Goal: Task Accomplishment & Management: Use online tool/utility

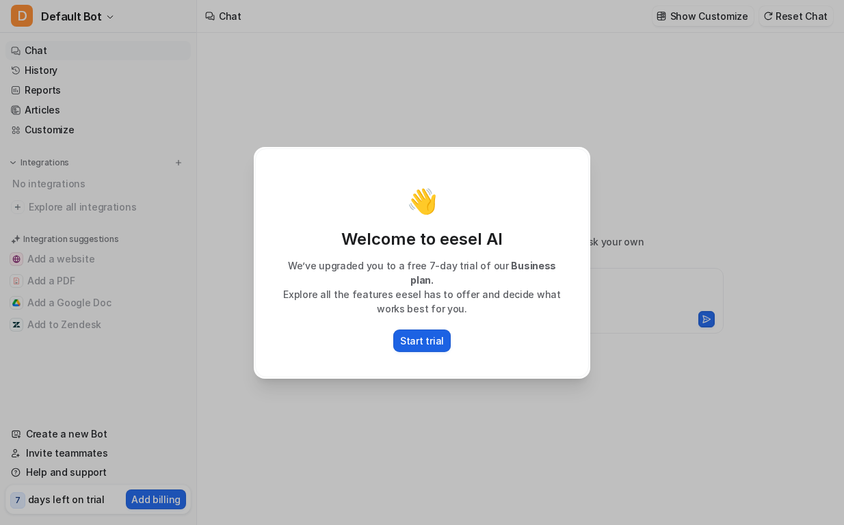
type textarea "**********"
click at [433, 334] on p "Start trial" at bounding box center [422, 341] width 44 height 14
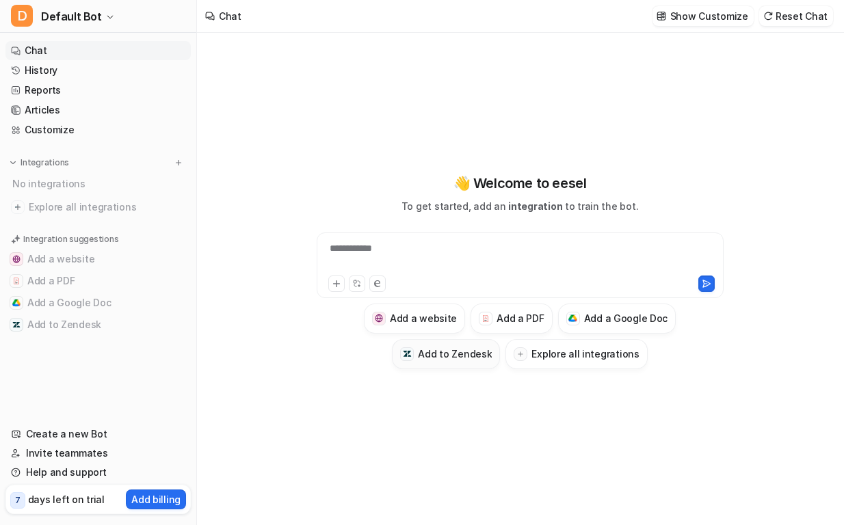
click at [450, 355] on h3 "Add to Zendesk" at bounding box center [455, 354] width 74 height 14
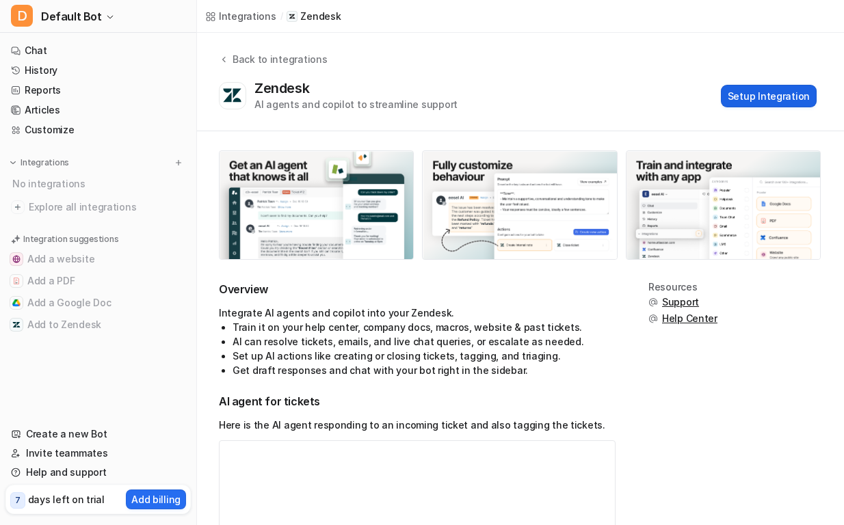
click at [769, 98] on button "Setup Integration" at bounding box center [769, 96] width 96 height 23
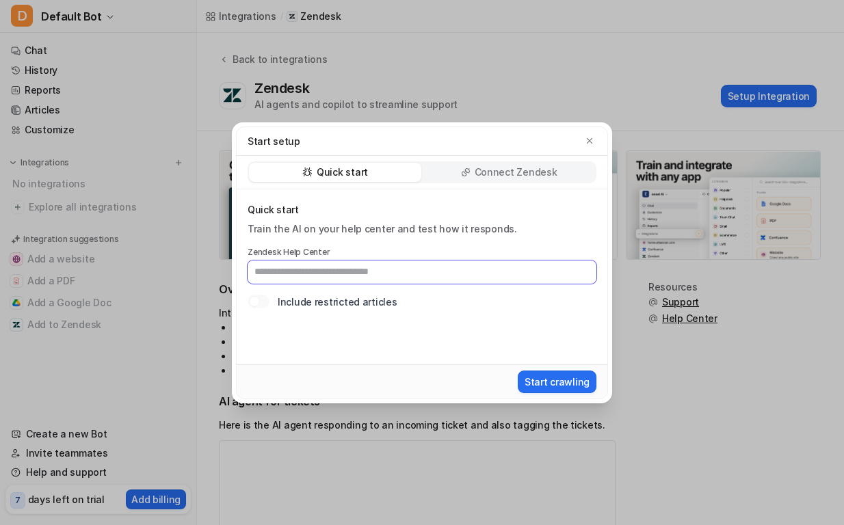
paste input "**********"
type input "**********"
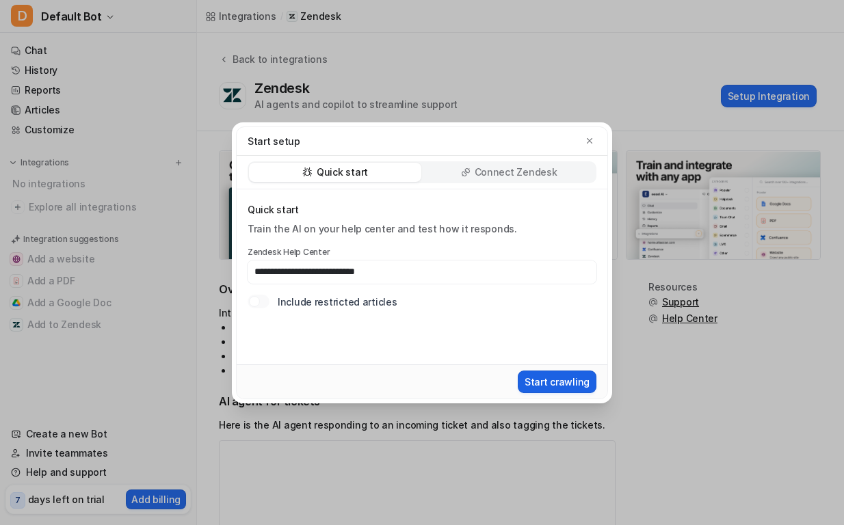
click at [572, 377] on button "Start crawling" at bounding box center [556, 382] width 79 height 23
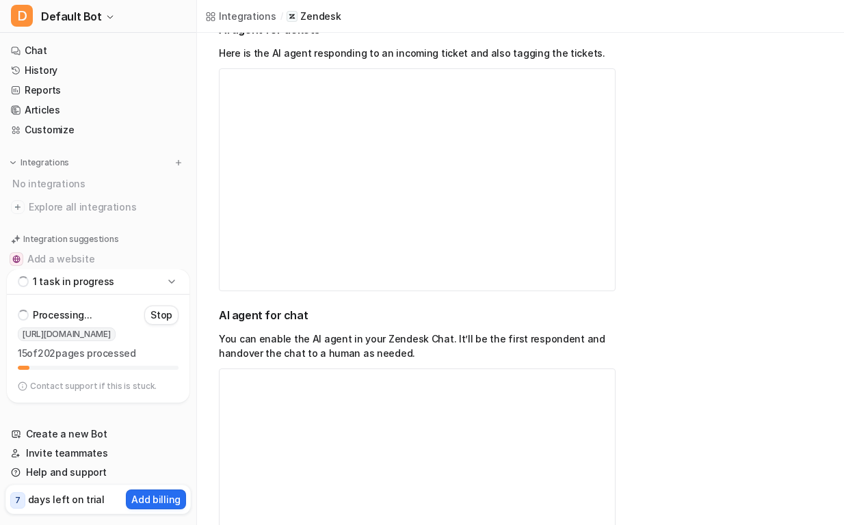
scroll to position [392, 0]
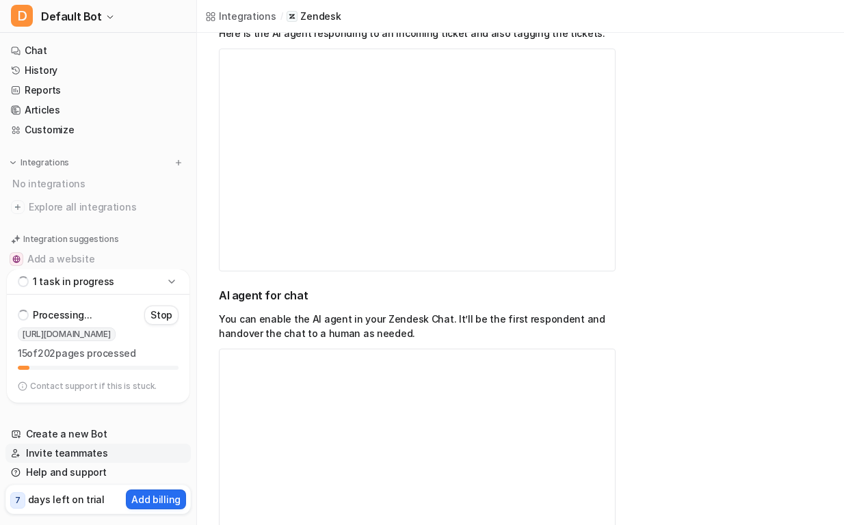
click at [80, 453] on link "Invite teammates" at bounding box center [97, 453] width 185 height 19
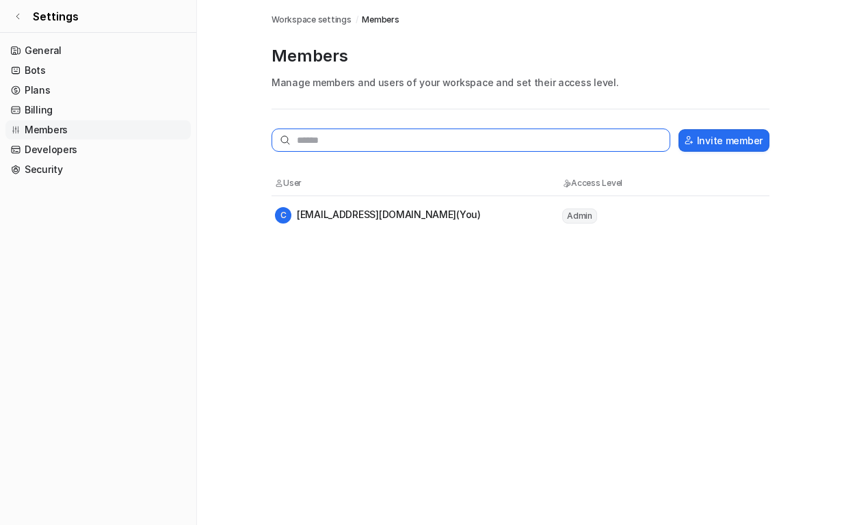
click at [356, 139] on input "text" at bounding box center [470, 140] width 399 height 23
type input "*"
drag, startPoint x: 366, startPoint y: 145, endPoint x: 224, endPoint y: 126, distance: 142.7
click at [226, 126] on main "**********" at bounding box center [520, 98] width 647 height 196
paste input "*********"
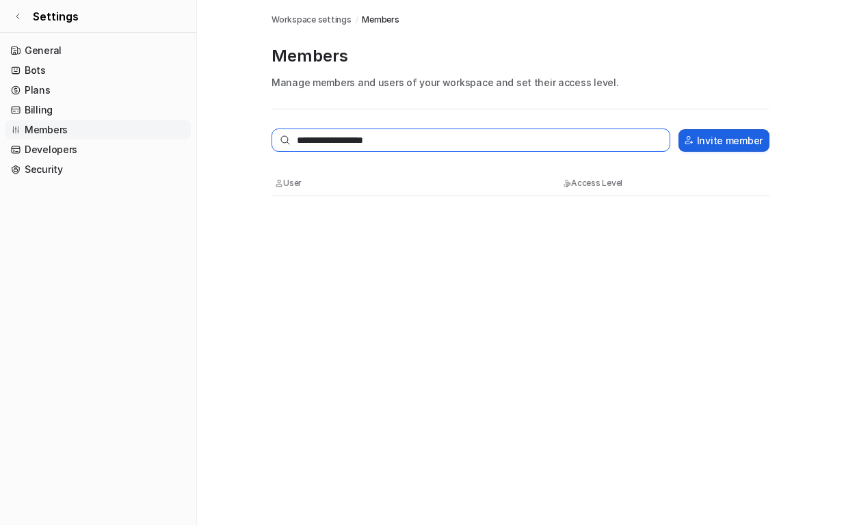
type input "**********"
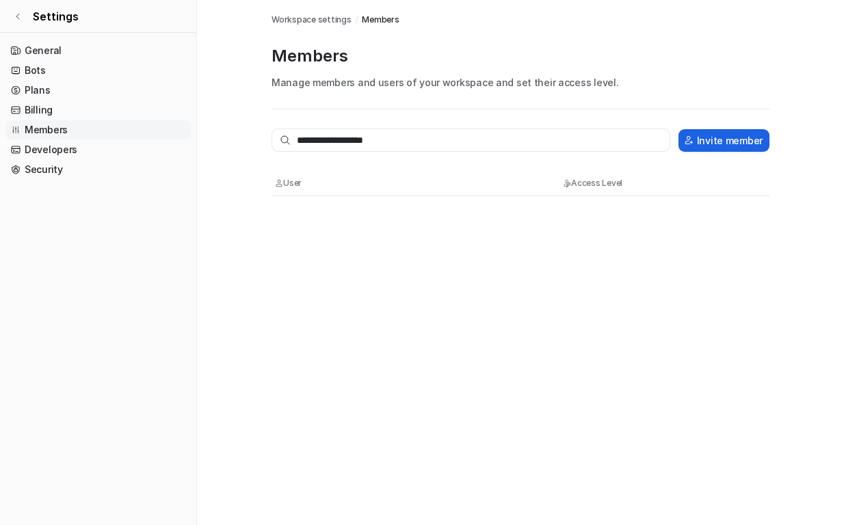
click at [725, 144] on button "Invite member" at bounding box center [723, 140] width 91 height 23
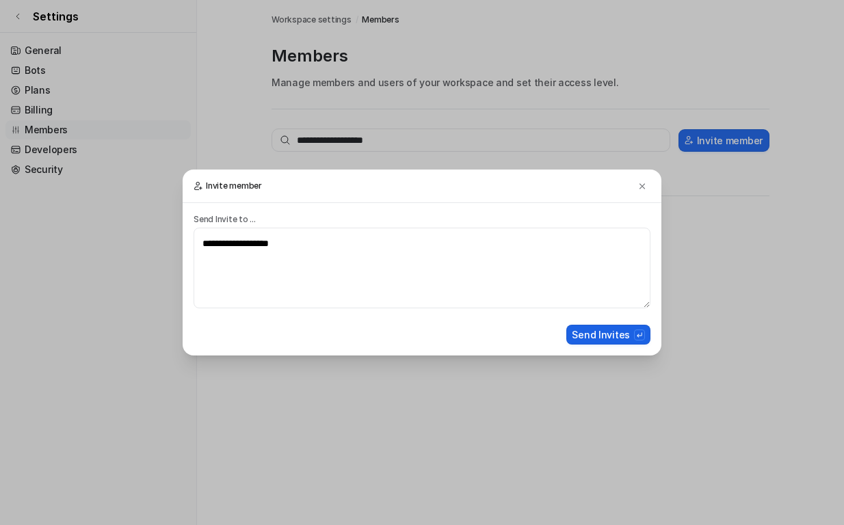
click at [623, 342] on button "Send Invites" at bounding box center [608, 335] width 84 height 20
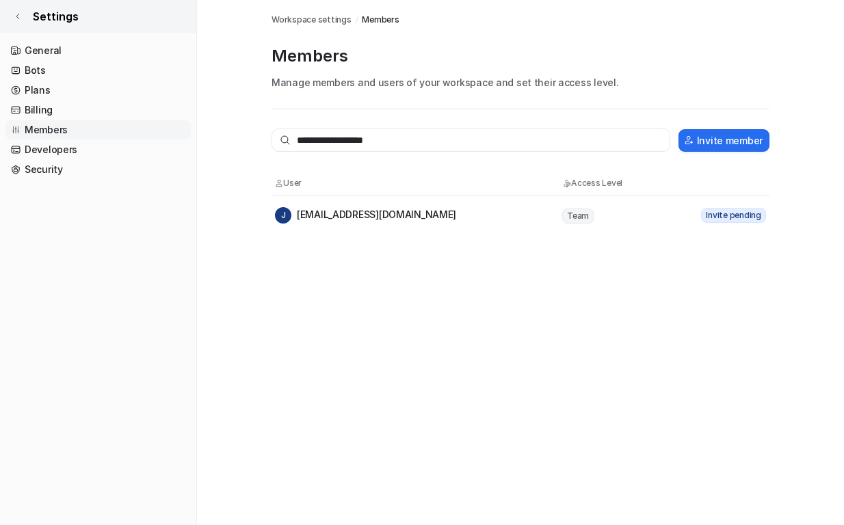
click at [18, 14] on icon at bounding box center [18, 16] width 8 height 8
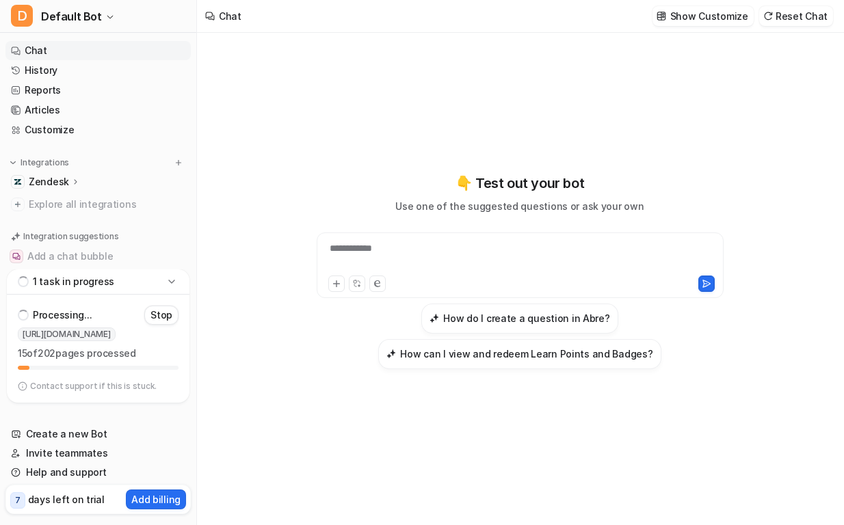
click at [172, 281] on icon at bounding box center [172, 282] width 14 height 14
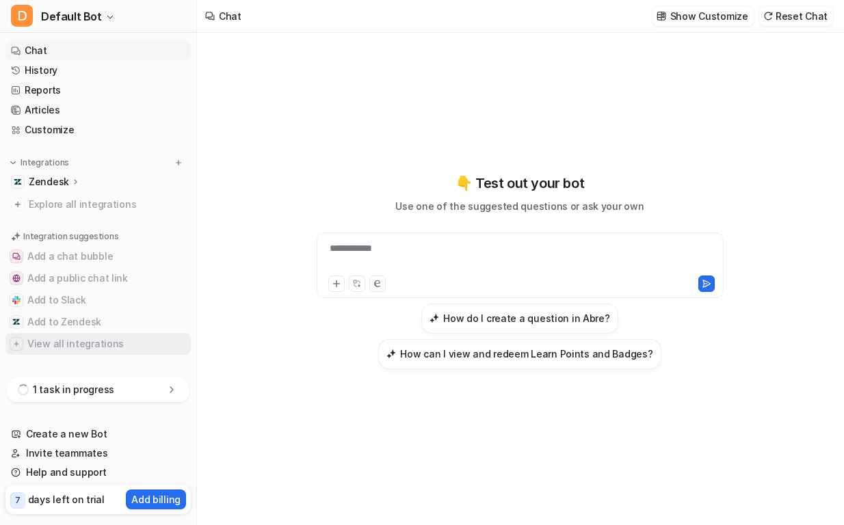
click at [62, 349] on button "View all integrations" at bounding box center [97, 344] width 185 height 22
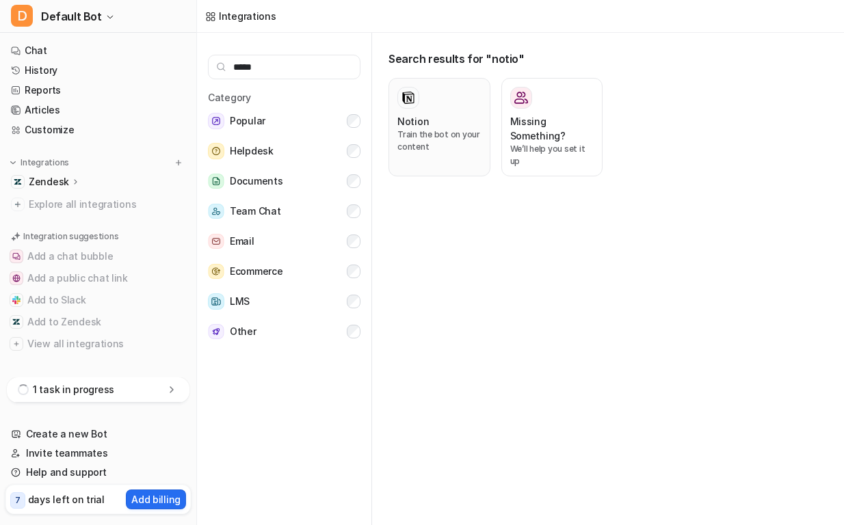
type input "*****"
click at [429, 127] on div "Notion" at bounding box center [439, 121] width 84 height 14
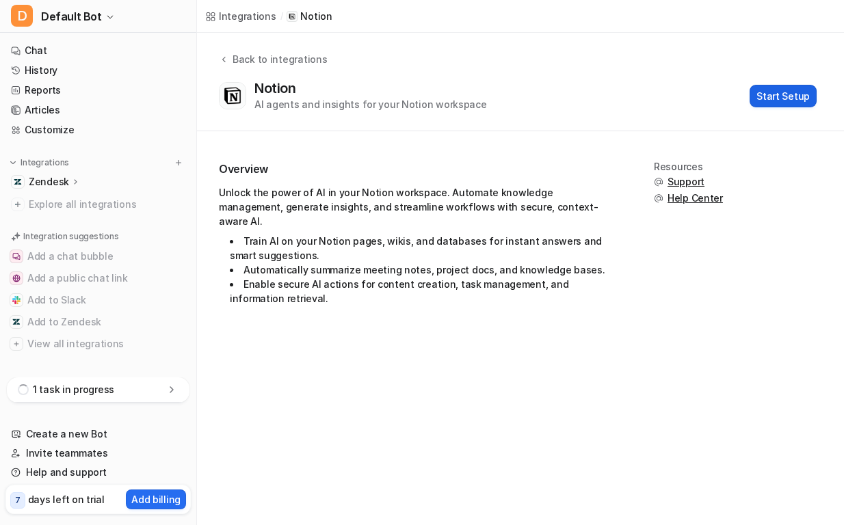
click at [793, 95] on button "Start Setup" at bounding box center [782, 96] width 67 height 23
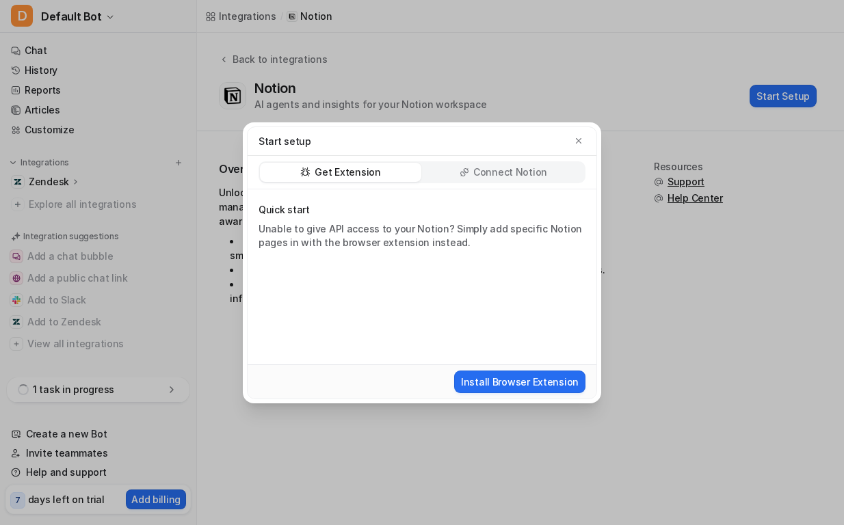
click at [504, 177] on p "Connect Notion" at bounding box center [510, 172] width 74 height 14
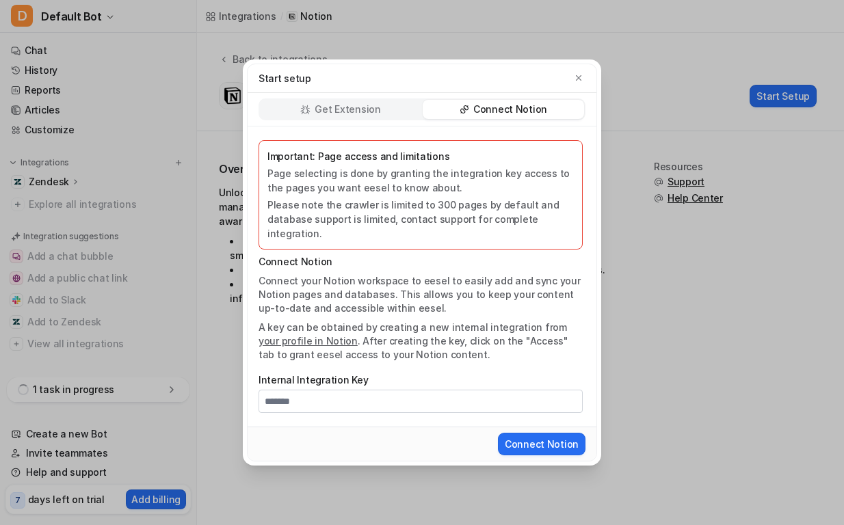
click at [381, 113] on div "Get Extension" at bounding box center [340, 109] width 161 height 19
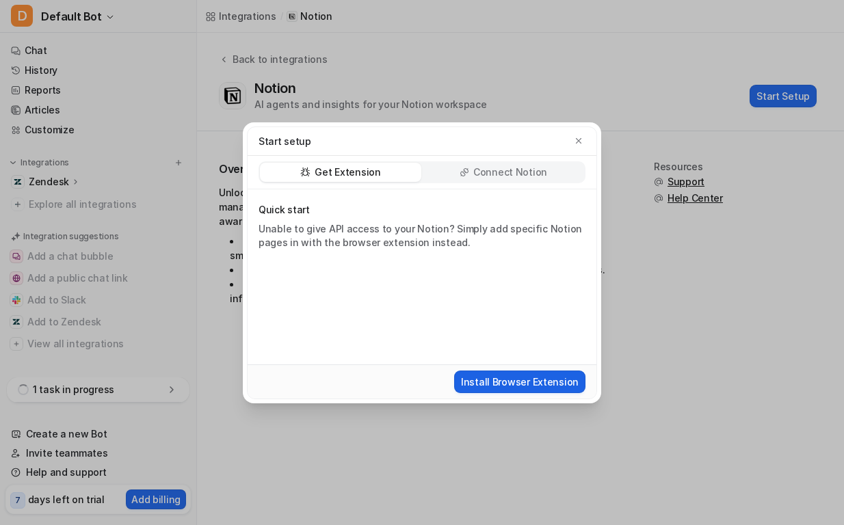
click at [497, 377] on button "Install Browser Extension" at bounding box center [519, 382] width 131 height 23
click at [578, 142] on icon "button" at bounding box center [579, 141] width 10 height 10
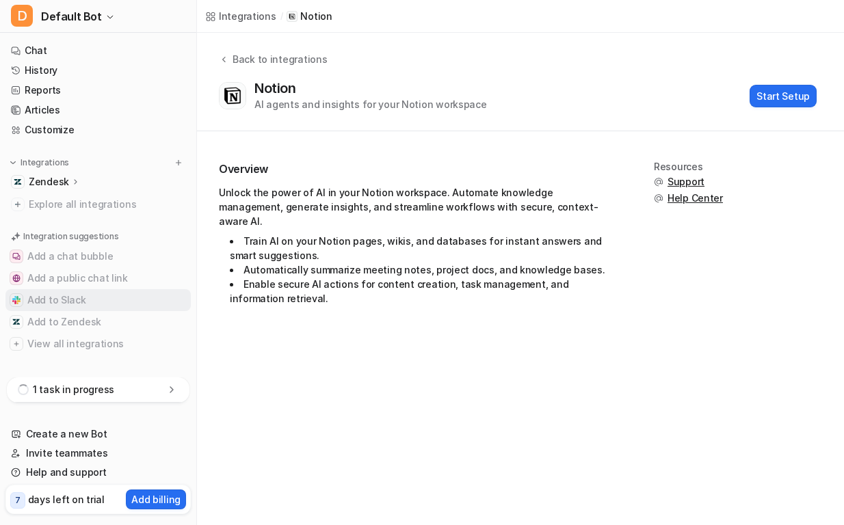
click at [63, 300] on button "Add to Slack" at bounding box center [97, 300] width 185 height 22
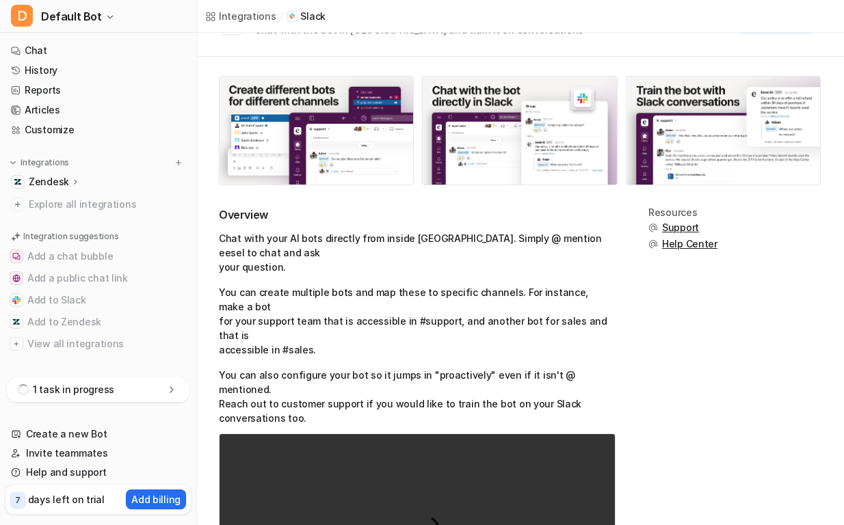
scroll to position [184, 0]
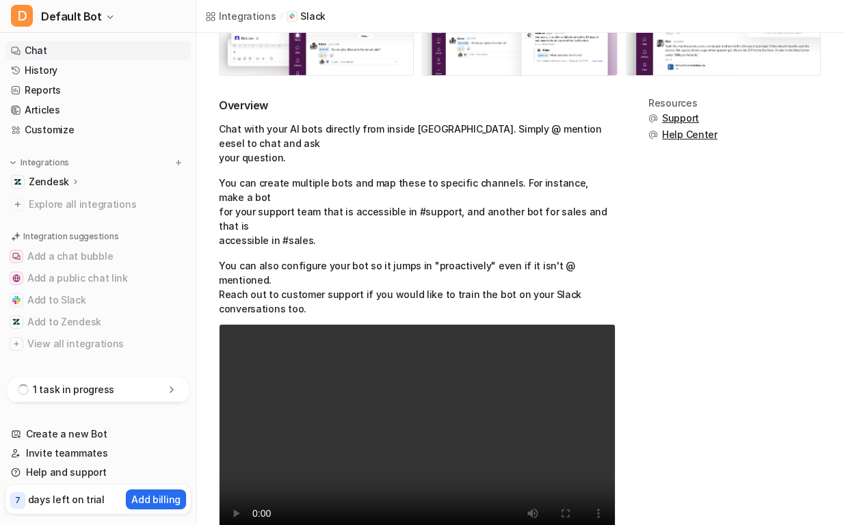
click at [55, 44] on link "Chat" at bounding box center [97, 50] width 185 height 19
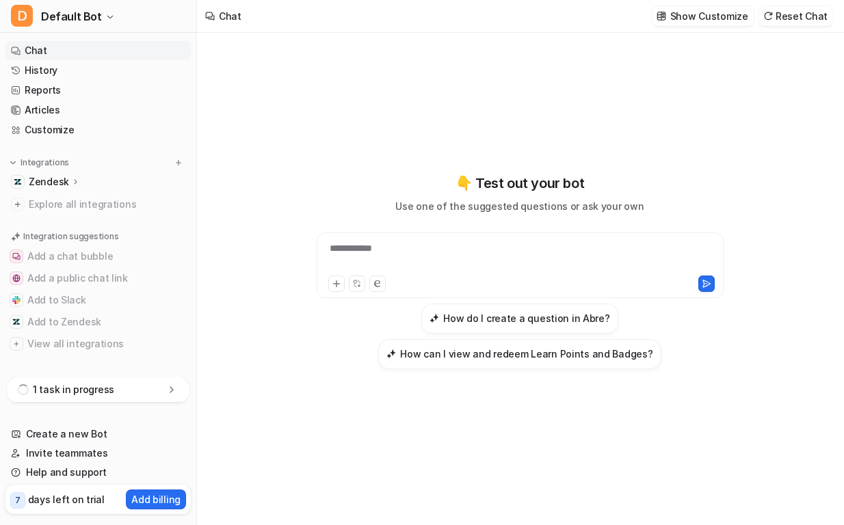
click at [154, 384] on div "1 task in progress" at bounding box center [98, 389] width 183 height 25
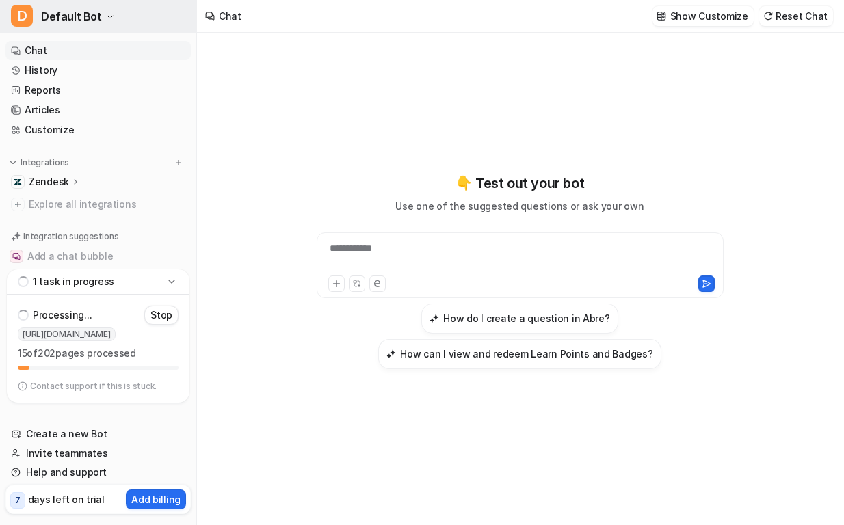
click at [86, 14] on span "Default Bot" at bounding box center [71, 16] width 61 height 19
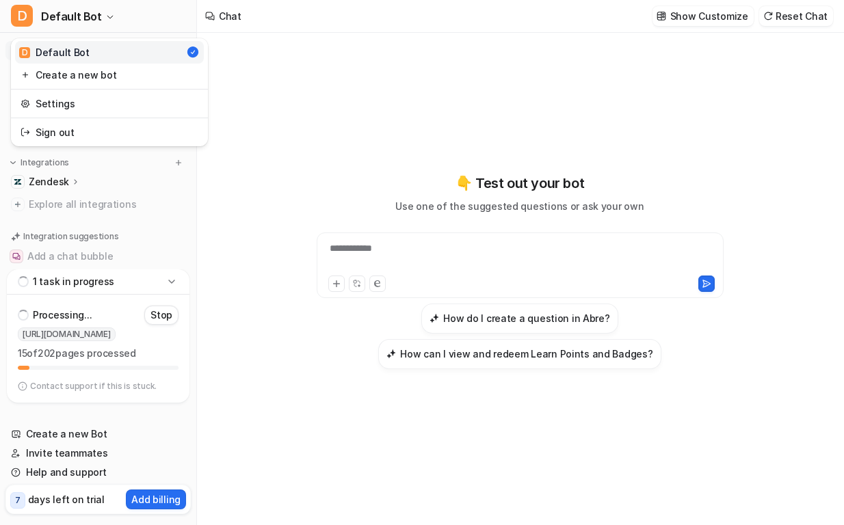
click at [358, 113] on div "**********" at bounding box center [422, 262] width 844 height 525
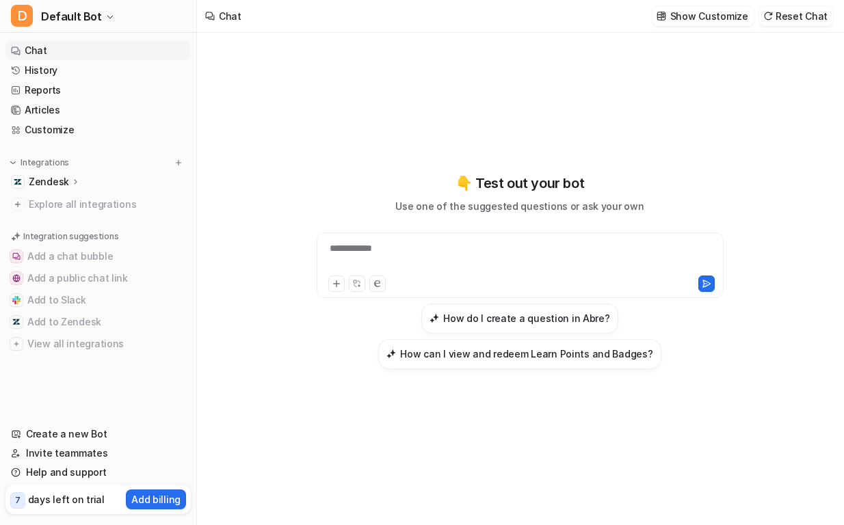
click at [52, 180] on p "Zendesk" at bounding box center [49, 182] width 40 height 14
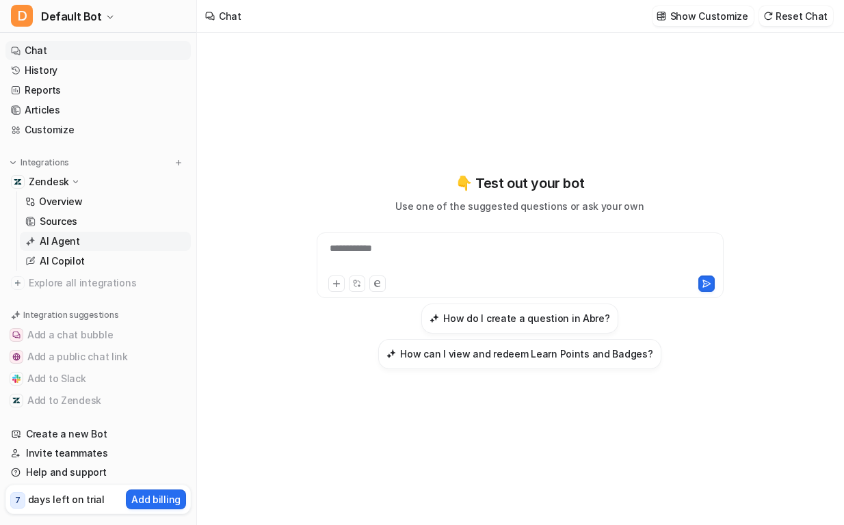
click at [79, 232] on link "AI Agent" at bounding box center [105, 241] width 171 height 19
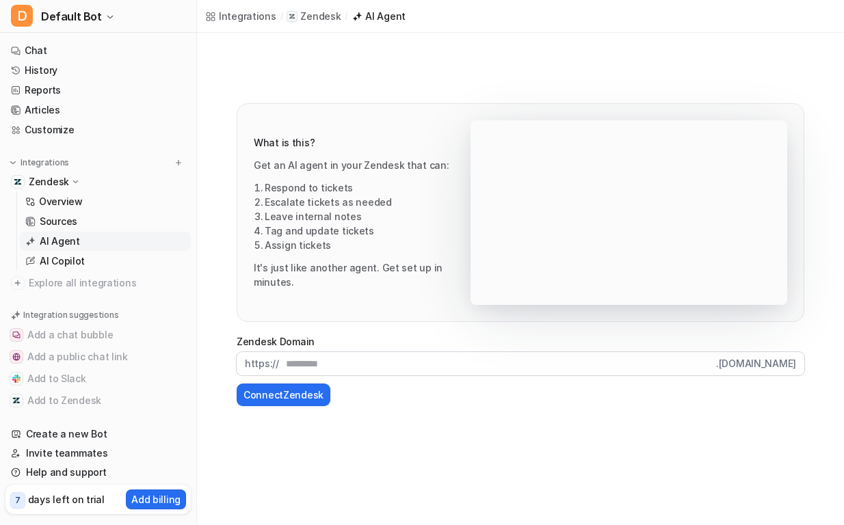
click at [310, 363] on input "text" at bounding box center [497, 363] width 437 height 23
paste input "**********"
type input "**********"
click at [288, 396] on button "Connect Zendesk" at bounding box center [284, 394] width 94 height 23
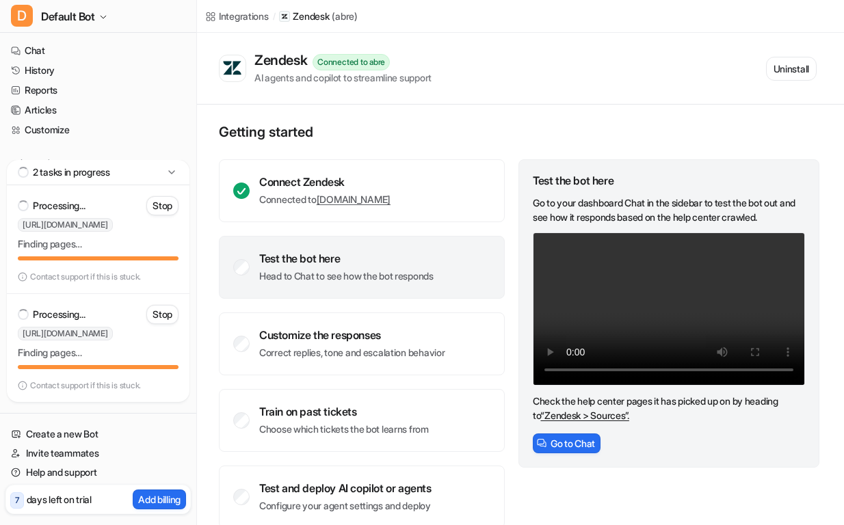
click at [360, 270] on p "Head to Chat to see how the bot responds" at bounding box center [346, 276] width 174 height 14
click at [47, 65] on link "History" at bounding box center [97, 70] width 185 height 19
click at [40, 43] on link "Chat" at bounding box center [97, 50] width 185 height 19
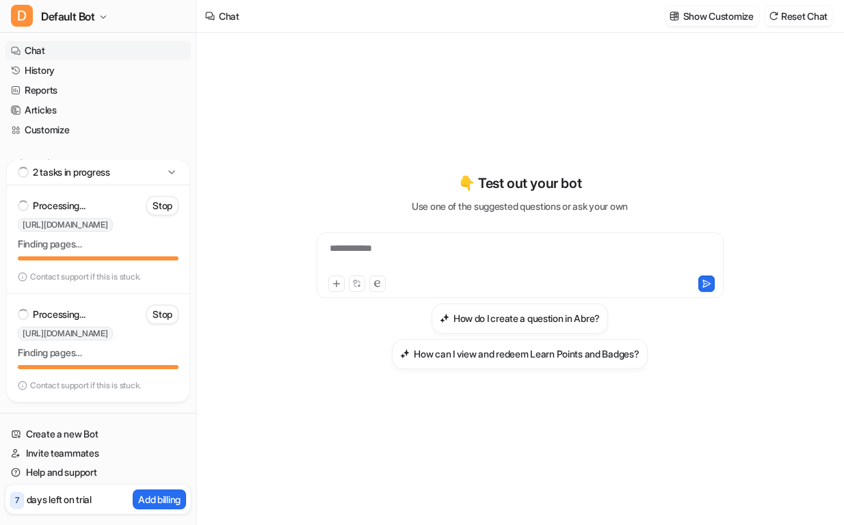
click at [180, 167] on div "2 tasks in progress" at bounding box center [98, 172] width 183 height 25
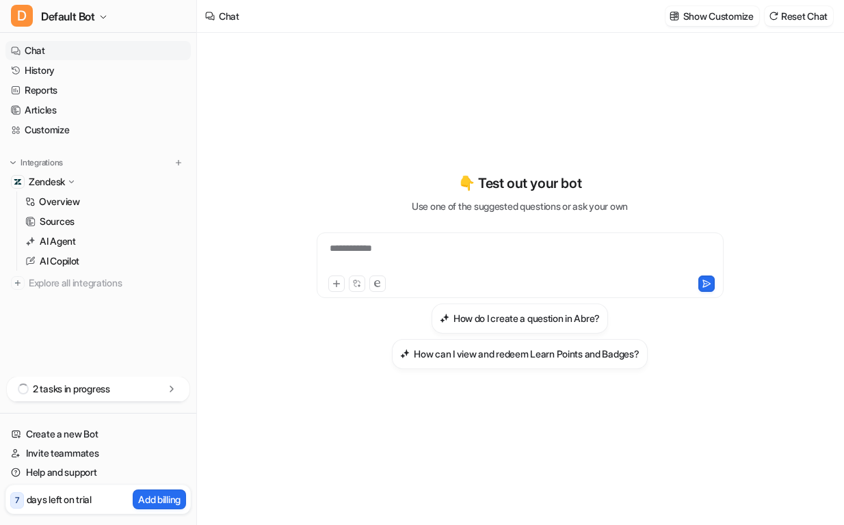
click at [71, 178] on icon at bounding box center [71, 182] width 10 height 10
click at [175, 392] on icon at bounding box center [172, 389] width 14 height 14
click at [68, 180] on div "Zendesk" at bounding box center [53, 182] width 48 height 14
click at [68, 180] on icon at bounding box center [71, 182] width 10 height 10
click at [72, 180] on icon at bounding box center [72, 181] width 10 height 10
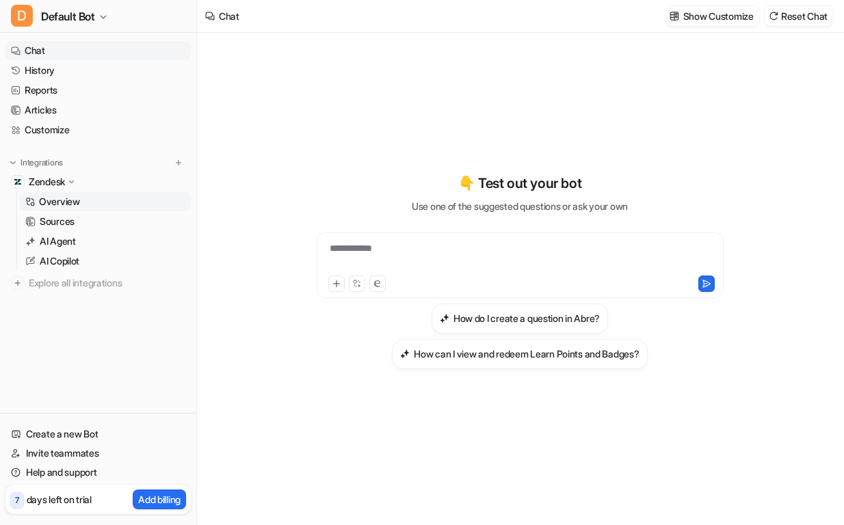
click at [61, 205] on p "Overview" at bounding box center [59, 202] width 41 height 14
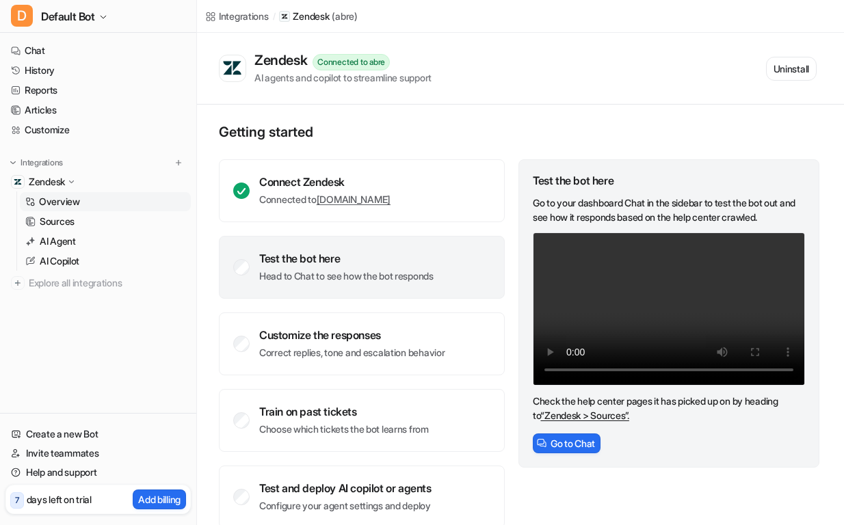
click at [293, 269] on div "Test the bot here Head to Chat to see how the bot responds" at bounding box center [346, 267] width 174 height 31
click at [36, 53] on link "Chat" at bounding box center [97, 50] width 185 height 19
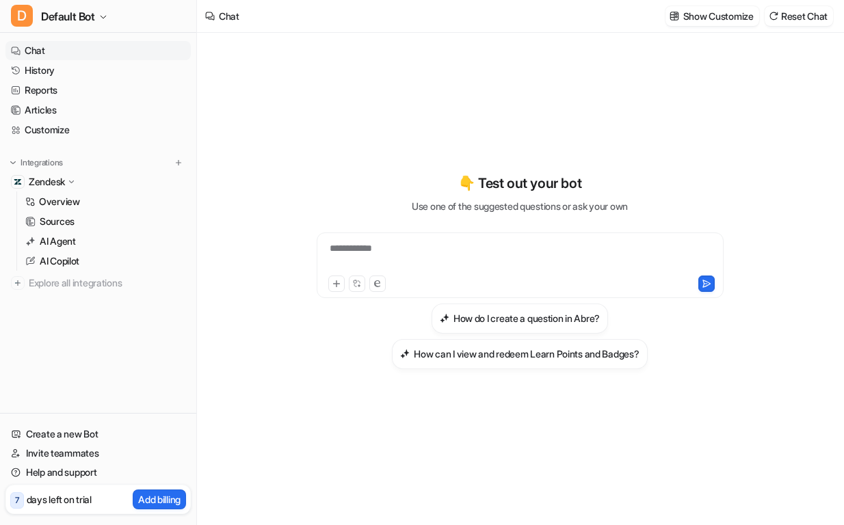
click at [510, 266] on div "**********" at bounding box center [520, 256] width 400 height 31
click at [60, 218] on p "Sources" at bounding box center [57, 222] width 35 height 14
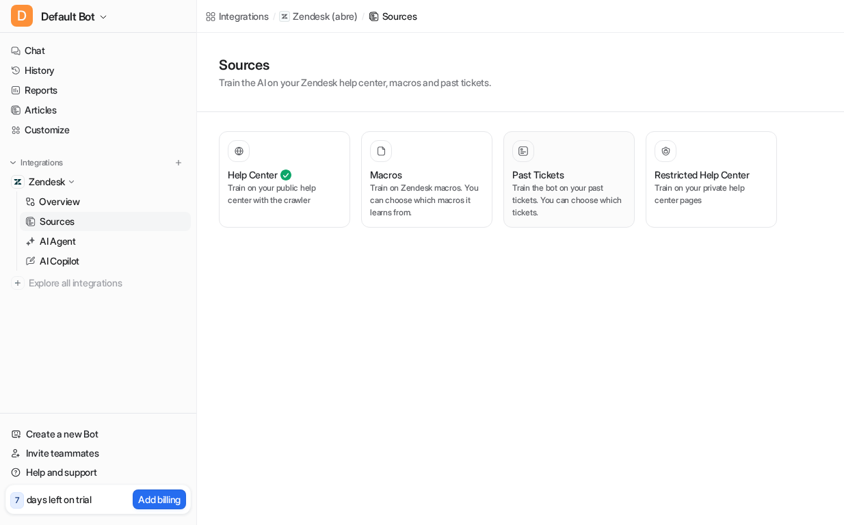
click at [571, 174] on div "Past Tickets" at bounding box center [568, 174] width 113 height 14
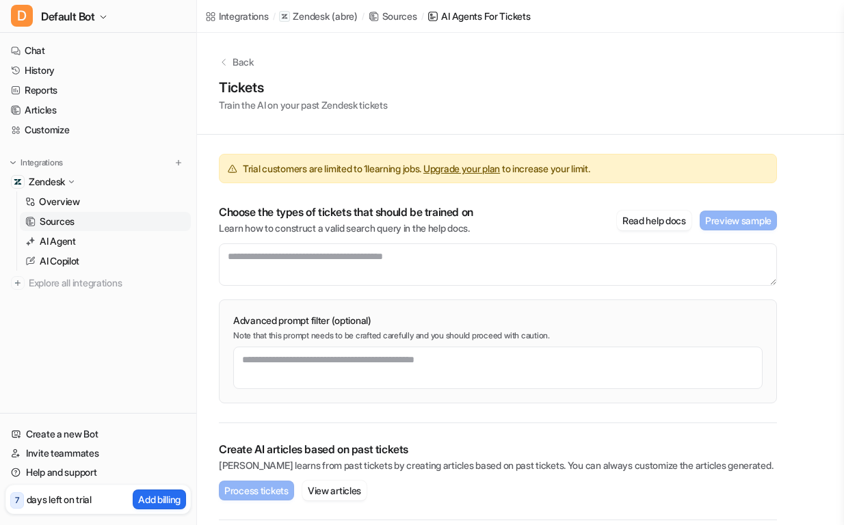
click at [372, 420] on div "Trial customers are limited to 1 learning jobs. Upgrade your plan to increase y…" at bounding box center [498, 279] width 558 height 288
click at [36, 56] on link "Chat" at bounding box center [97, 50] width 185 height 19
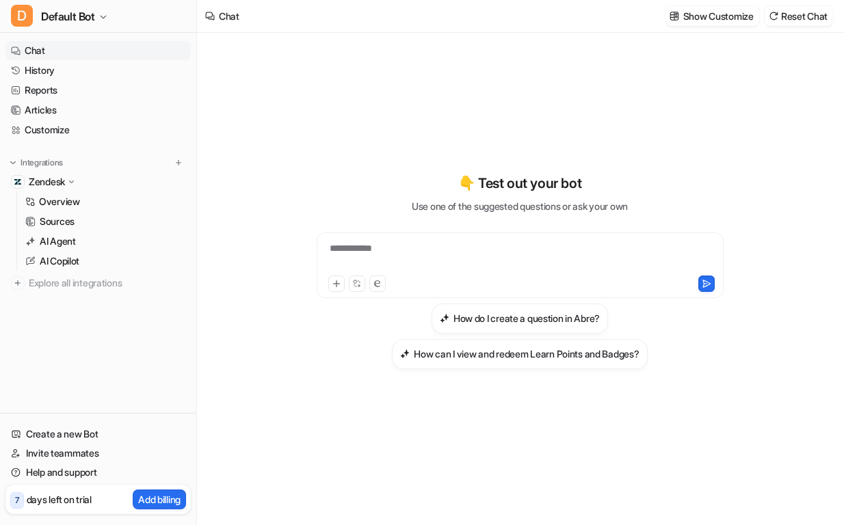
click at [461, 251] on div "**********" at bounding box center [520, 256] width 400 height 31
paste div
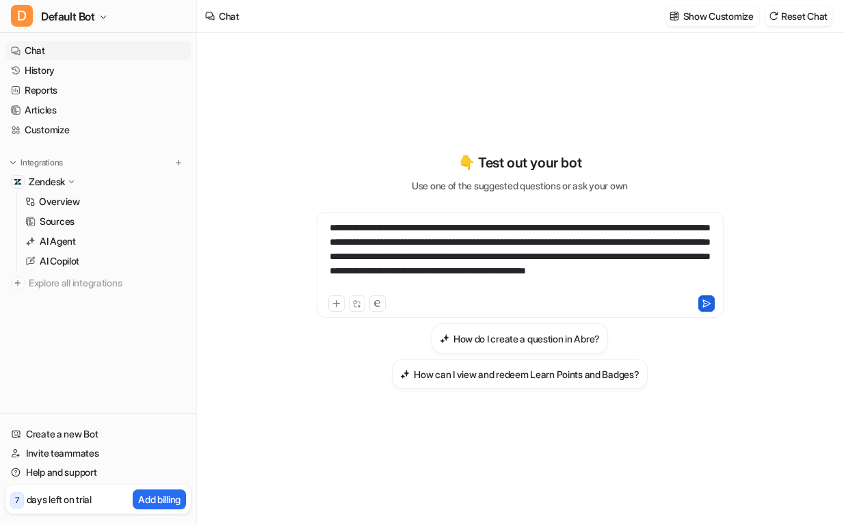
click at [698, 306] on button at bounding box center [706, 303] width 16 height 16
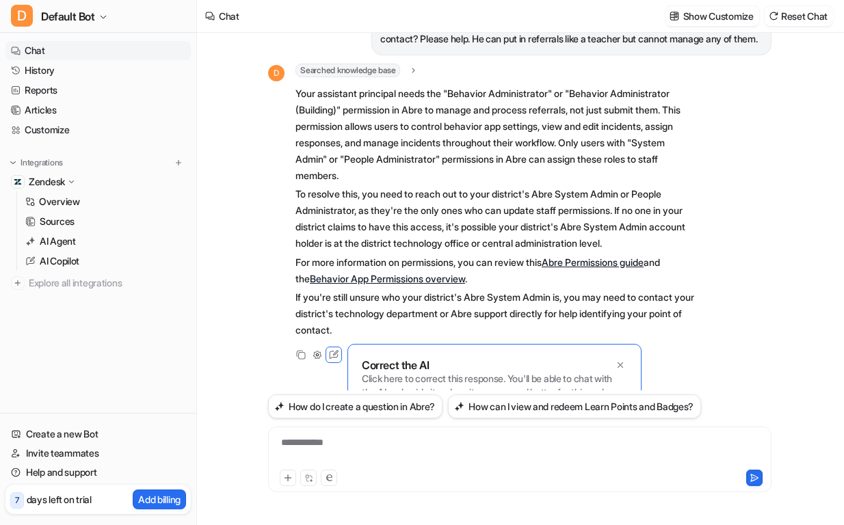
scroll to position [99, 0]
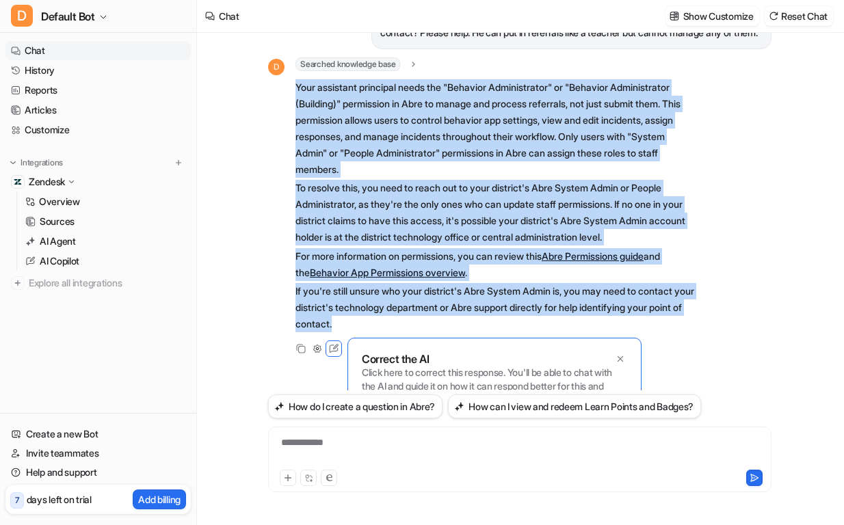
drag, startPoint x: 296, startPoint y: 87, endPoint x: 442, endPoint y: 323, distance: 277.5
click at [442, 323] on span "Your assistant principal needs the "Behavior Administrator" or "Behavior Admini…" at bounding box center [495, 206] width 400 height 258
copy span "Your assistant principal needs the "Behavior Administrator" or "Behavior Admini…"
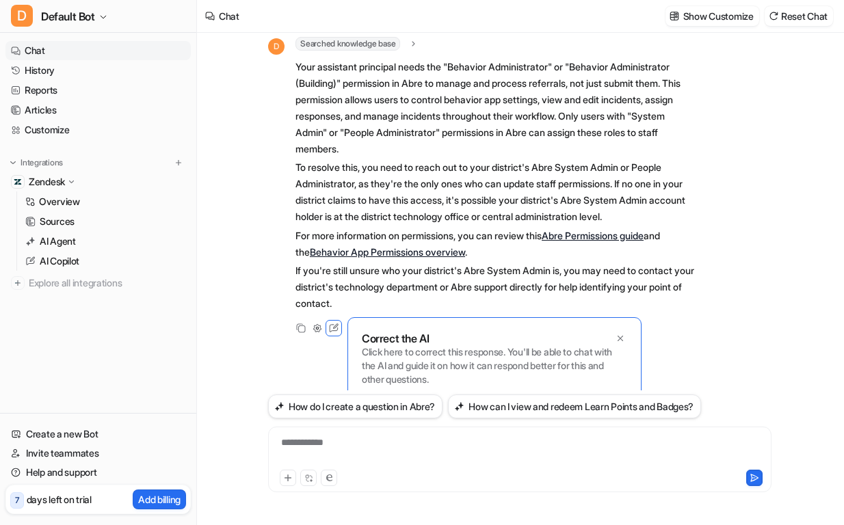
scroll to position [129, 0]
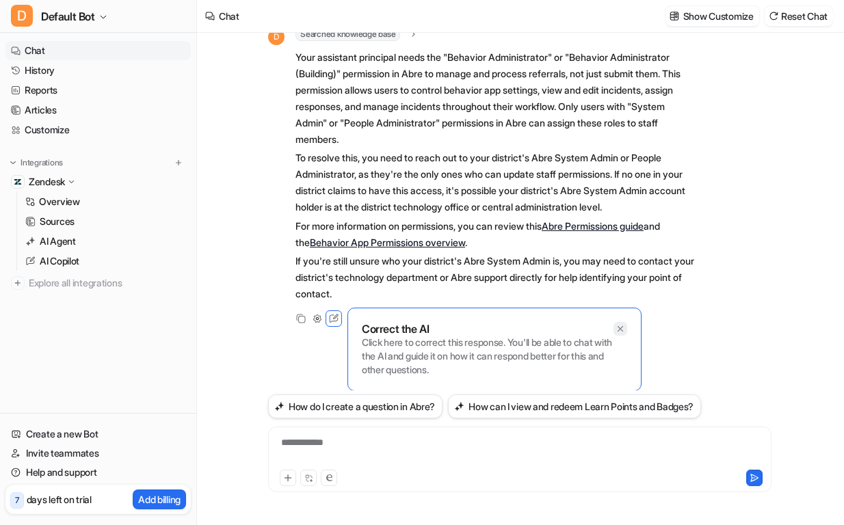
click at [621, 325] on icon at bounding box center [620, 329] width 10 height 10
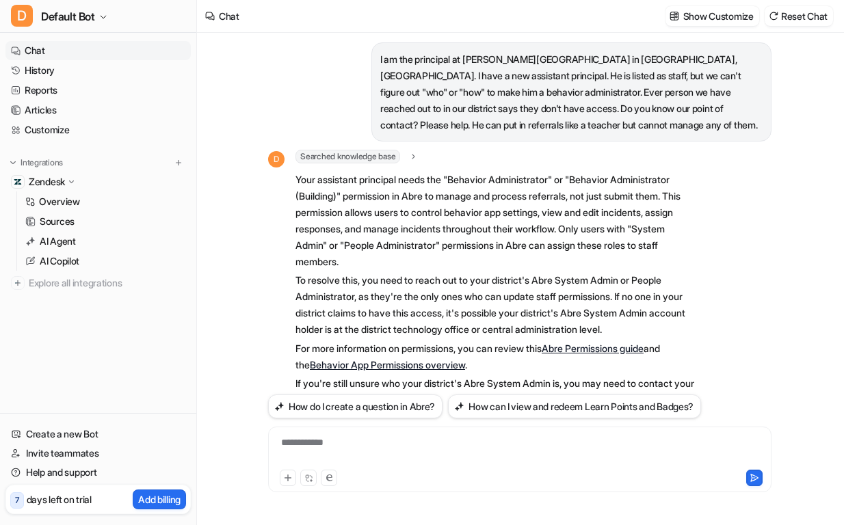
scroll to position [0, 0]
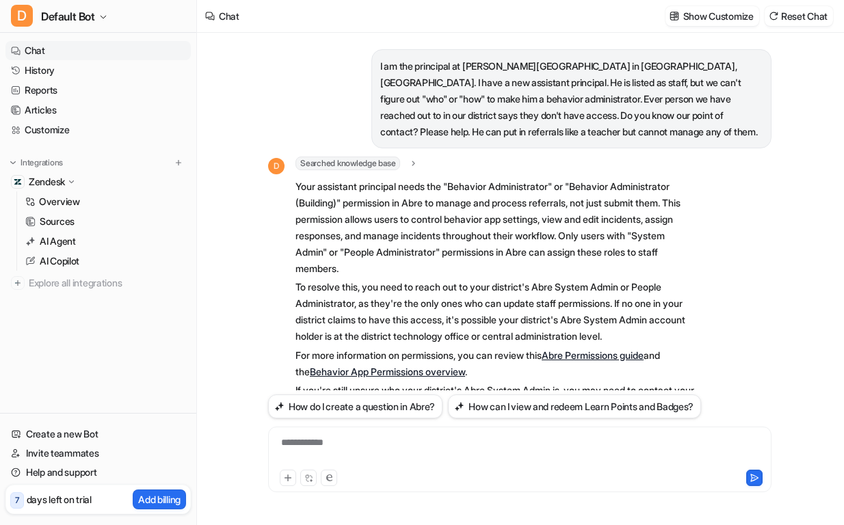
click at [364, 437] on div "**********" at bounding box center [519, 450] width 496 height 31
